Goal: Check status

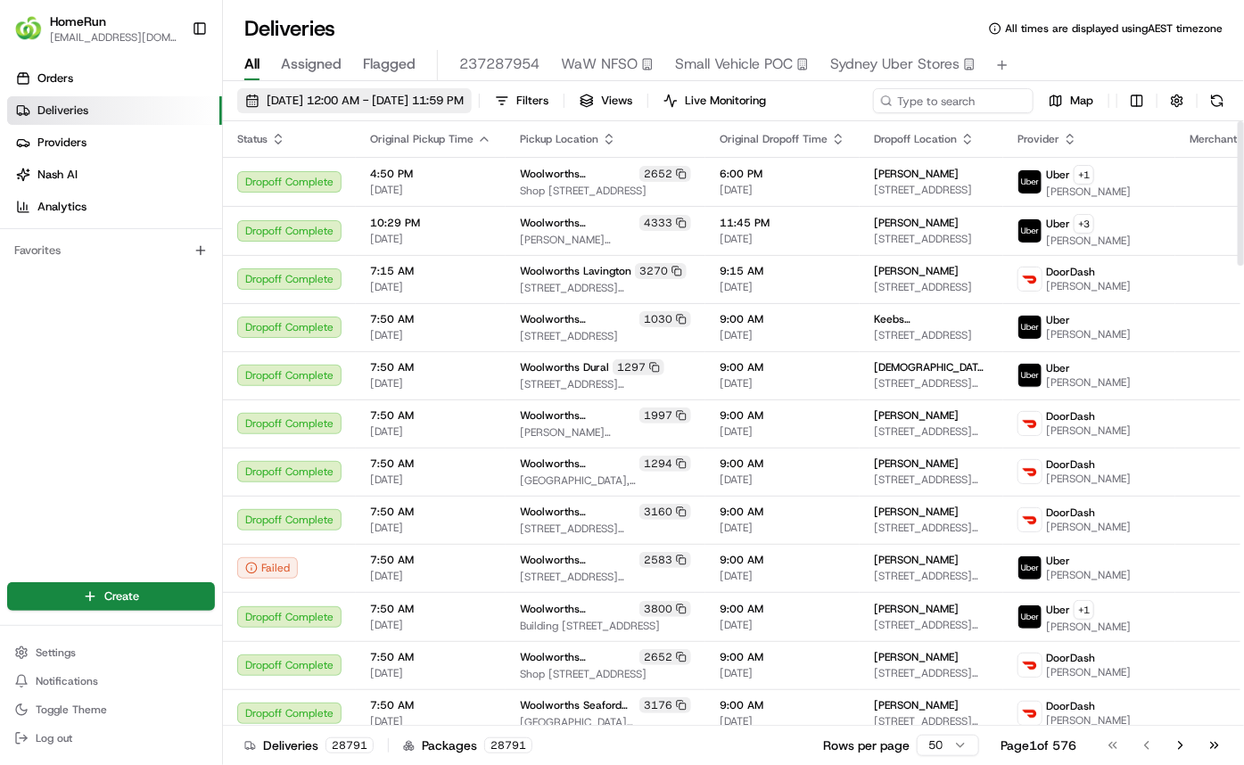
click at [407, 108] on span "[DATE] 12:00 AM - [DATE] 11:59 PM" at bounding box center [365, 101] width 197 height 16
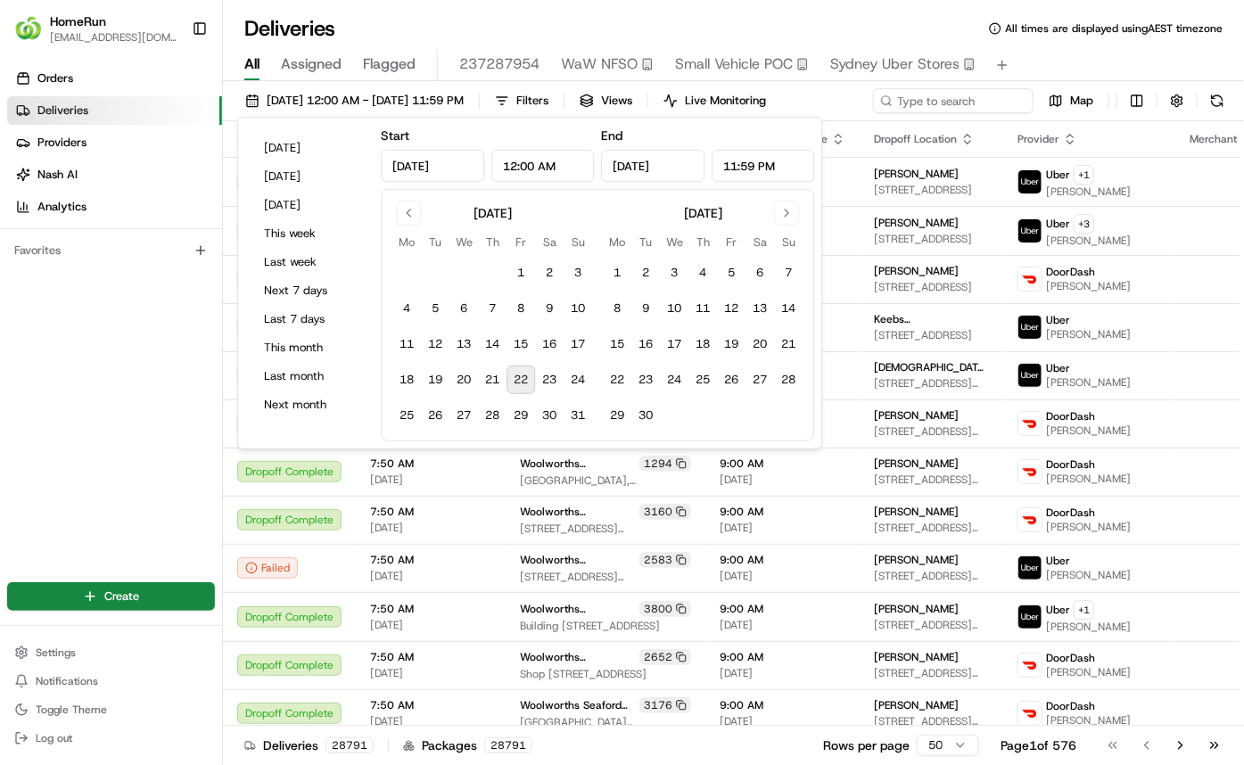
click at [526, 379] on button "22" at bounding box center [521, 380] width 29 height 29
type input "[DATE]"
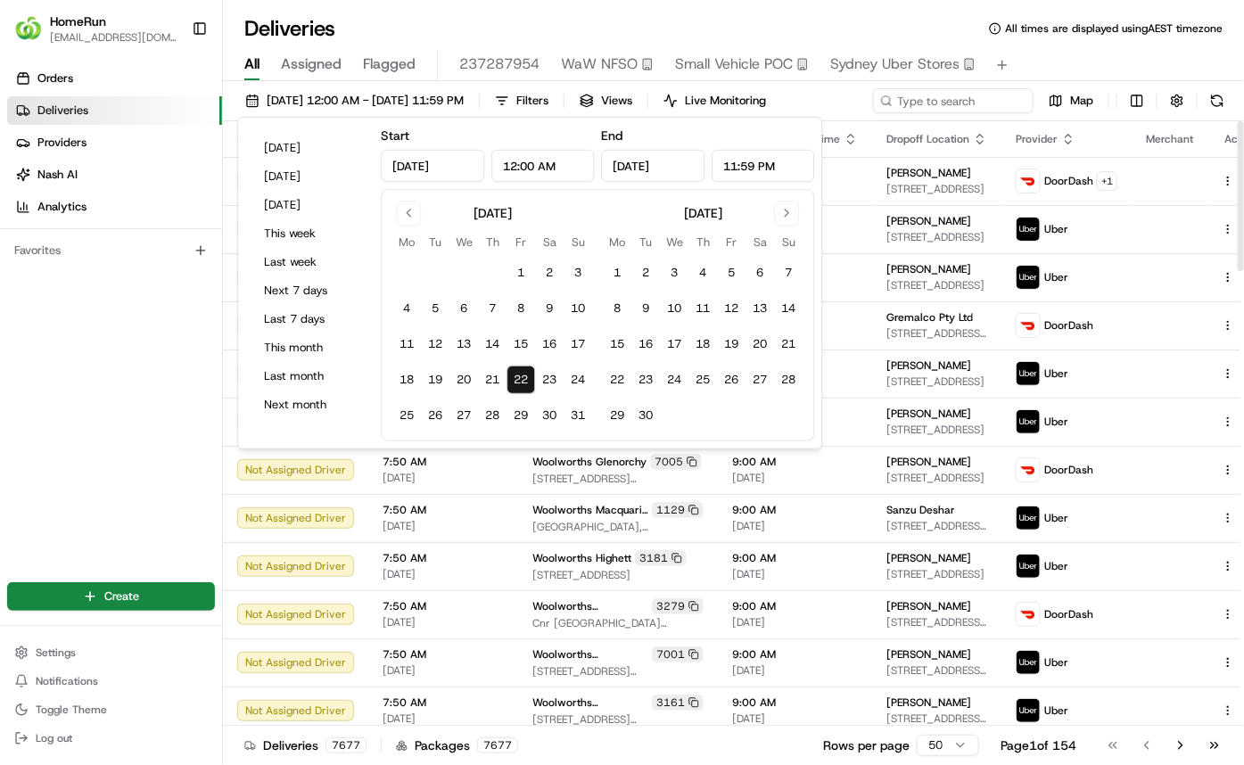
click at [71, 343] on div "Orders Deliveries Providers [PERSON_NAME] Analytics Favorites" at bounding box center [111, 310] width 222 height 507
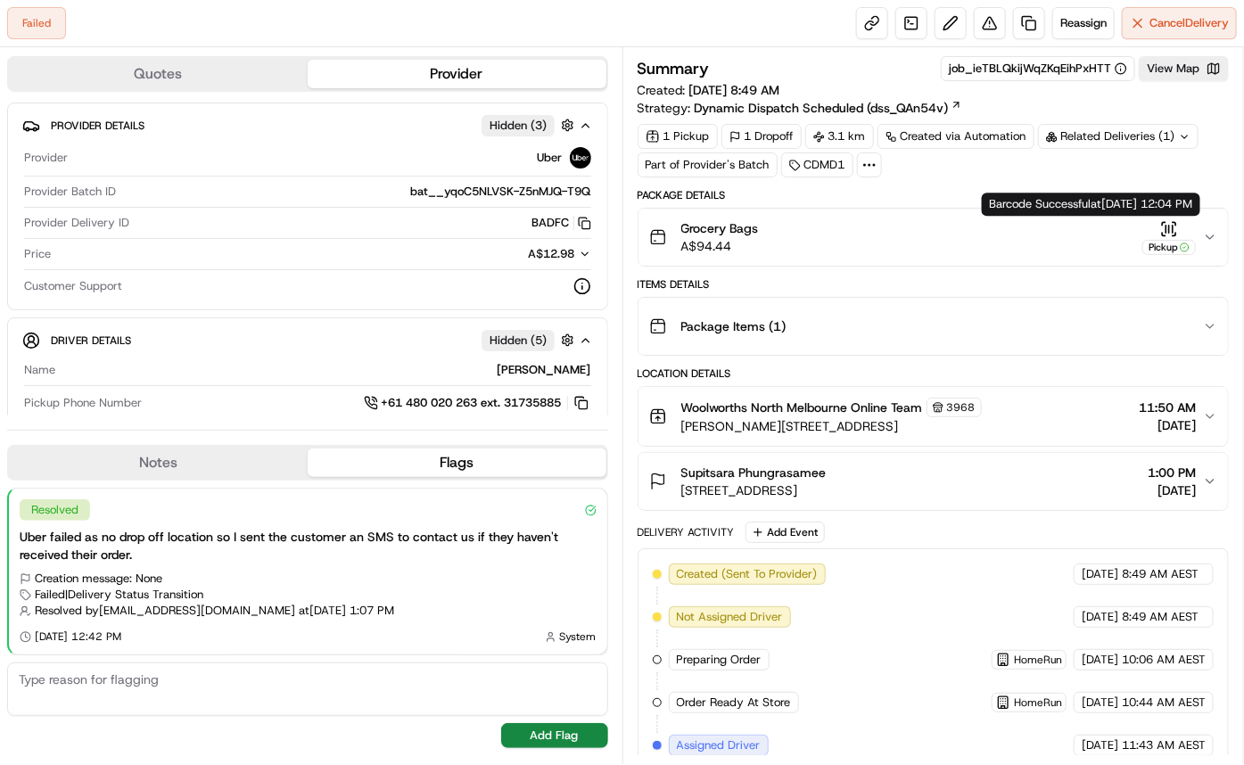
click at [1166, 225] on icon "button" at bounding box center [1166, 228] width 0 height 7
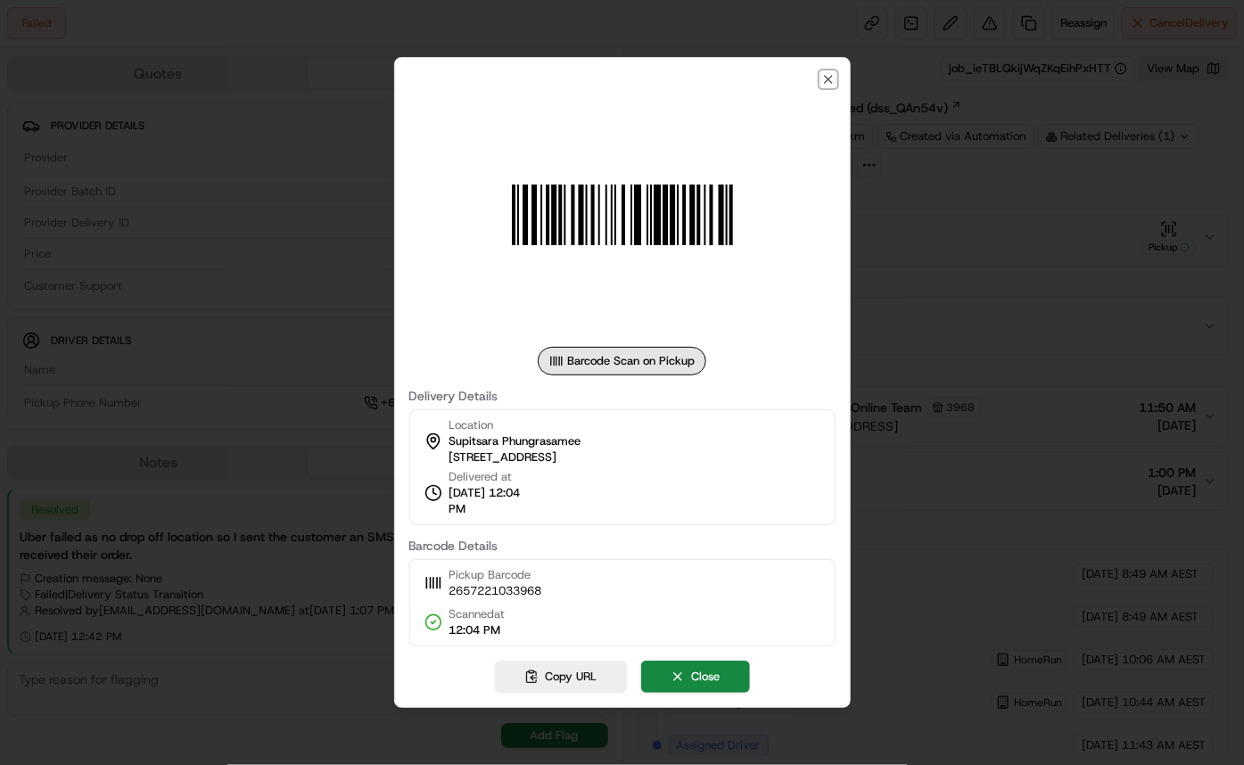
click at [823, 76] on icon "button" at bounding box center [828, 79] width 14 height 14
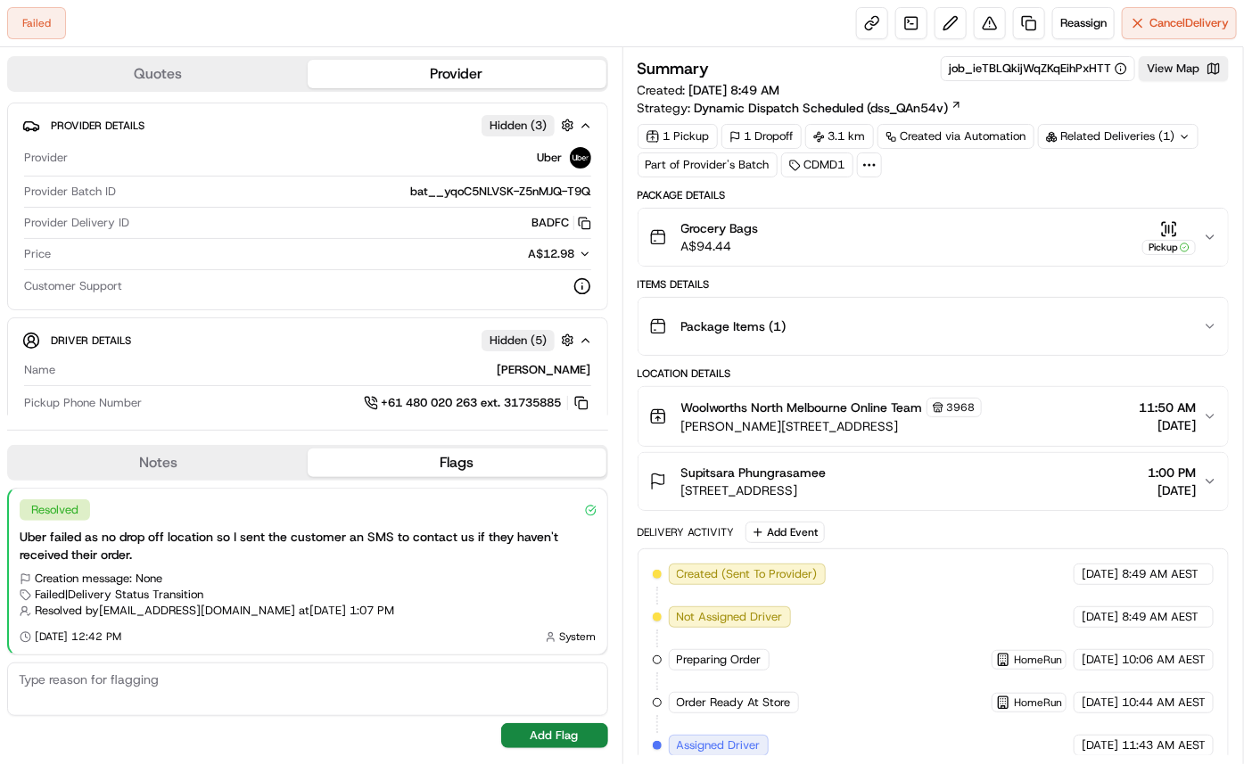
click at [748, 167] on div "1 Pickup 1 Dropoff 3.1 km Created via Automation Related Deliveries (1) Part of…" at bounding box center [934, 151] width 592 height 54
click at [1068, 141] on div "Related Deliveries (1)" at bounding box center [1118, 136] width 161 height 25
click at [1068, 141] on div "Related Deliveries" at bounding box center [1117, 136] width 159 height 25
